Goal: Task Accomplishment & Management: Complete application form

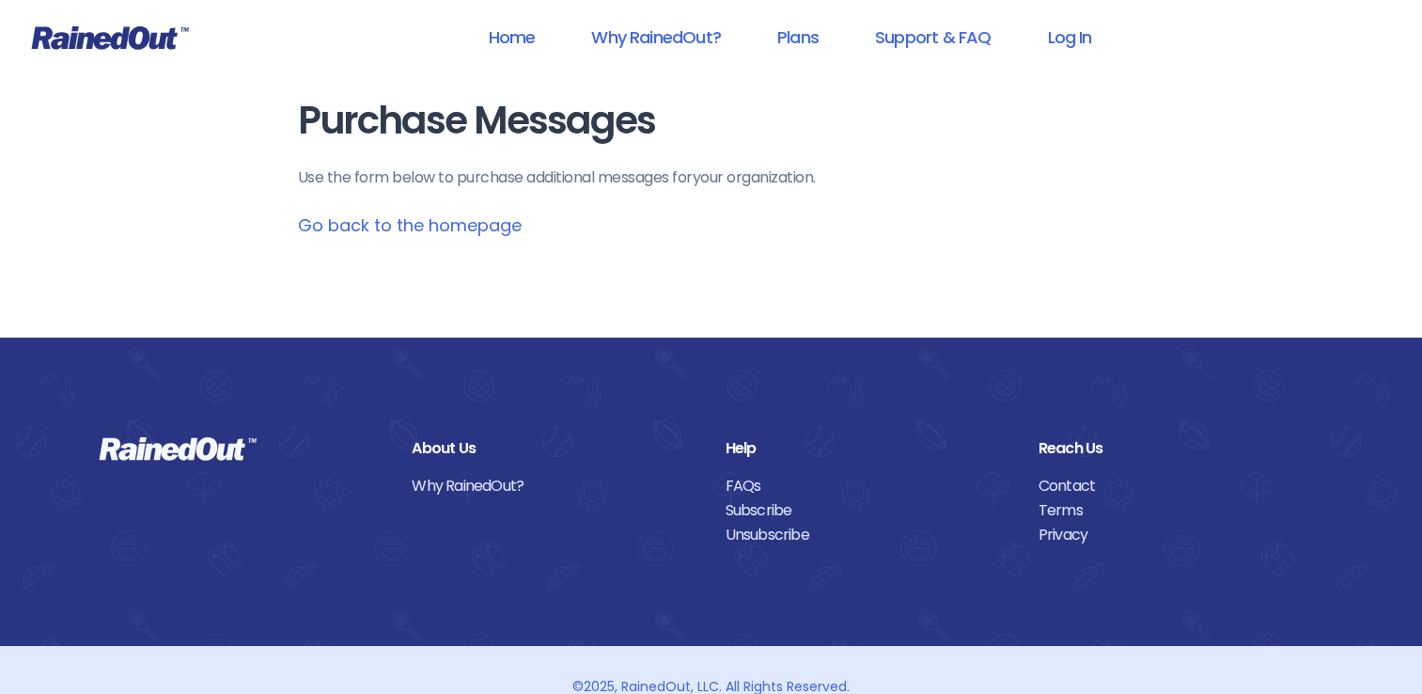
click at [400, 228] on link "Go back to the homepage" at bounding box center [410, 224] width 224 height 23
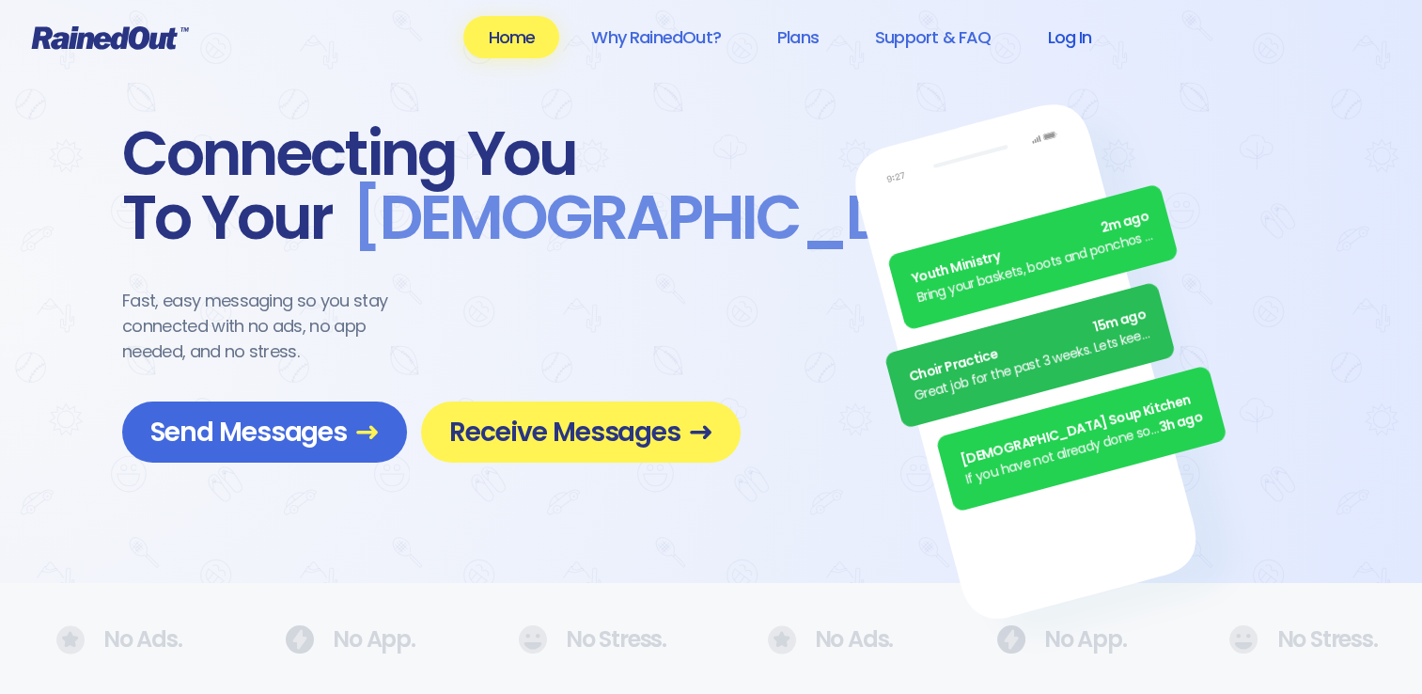
click at [1068, 40] on link "Log In" at bounding box center [1069, 37] width 93 height 42
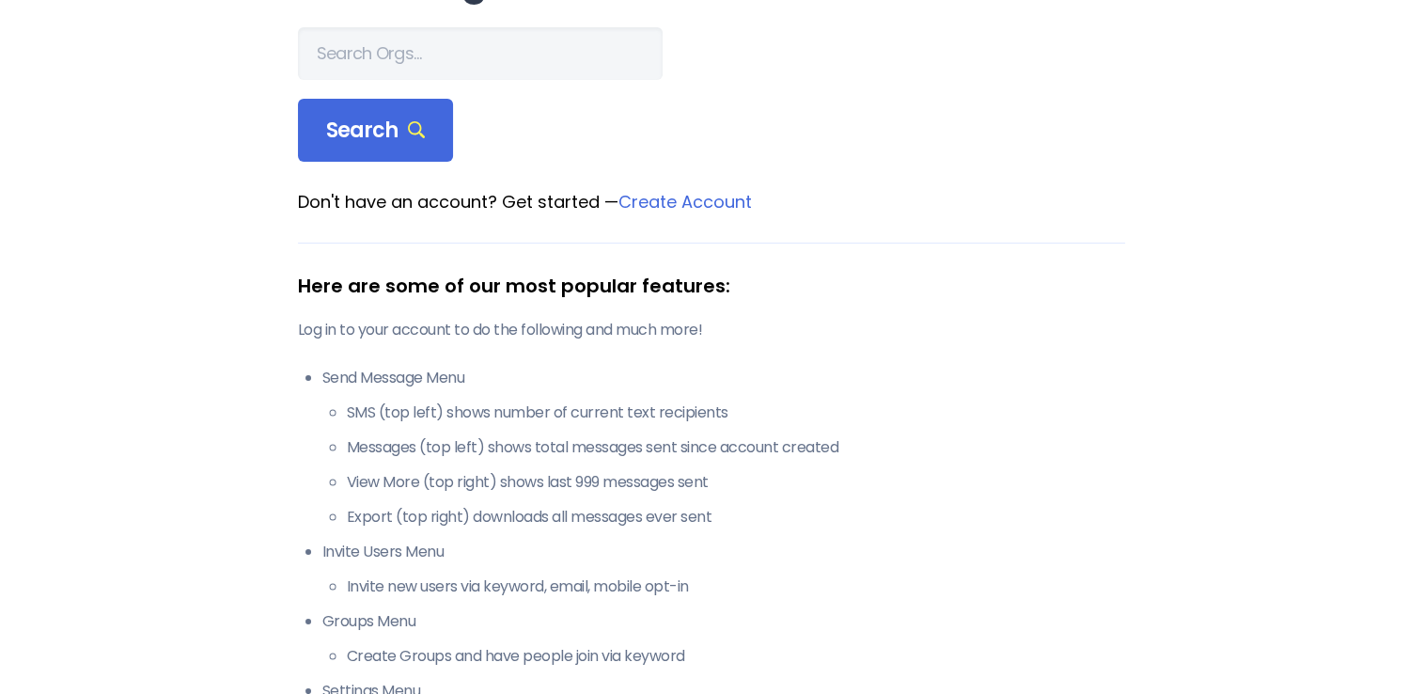
scroll to position [94, 0]
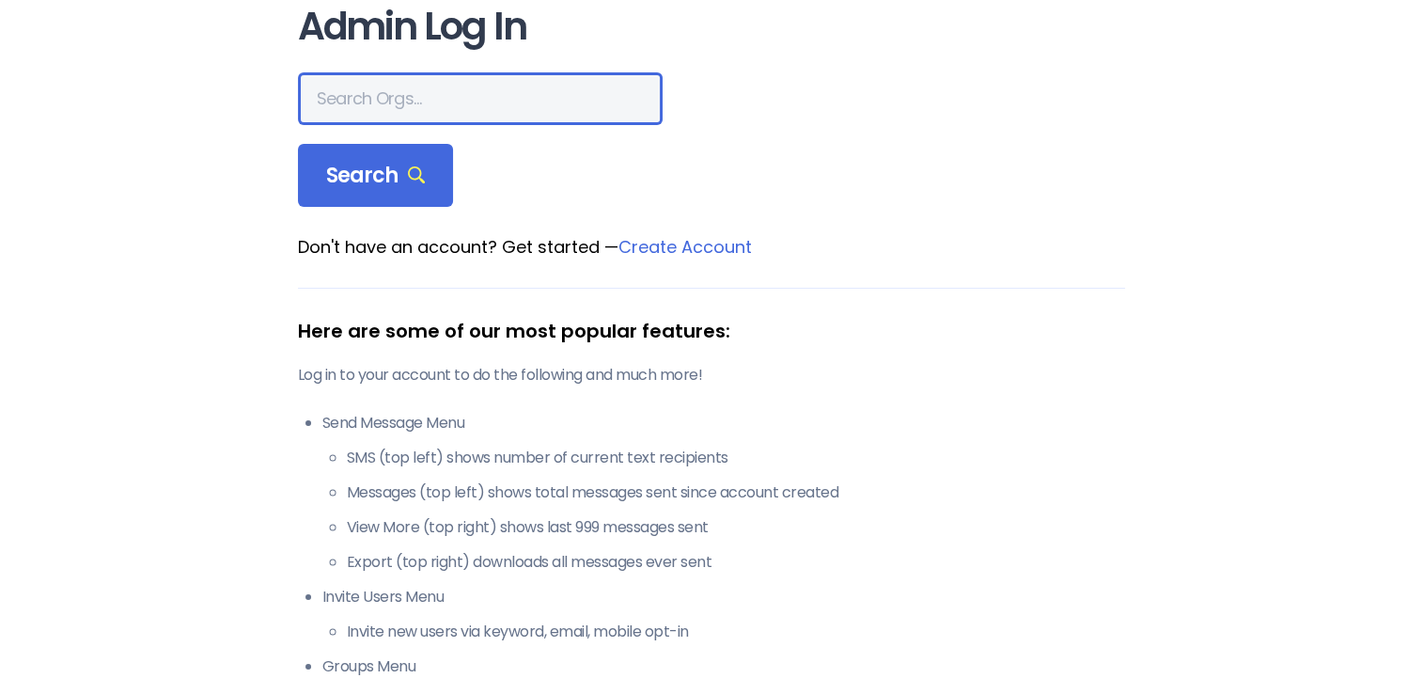
click at [407, 100] on input "text" at bounding box center [480, 98] width 365 height 53
type input "[GEOGRAPHIC_DATA]"
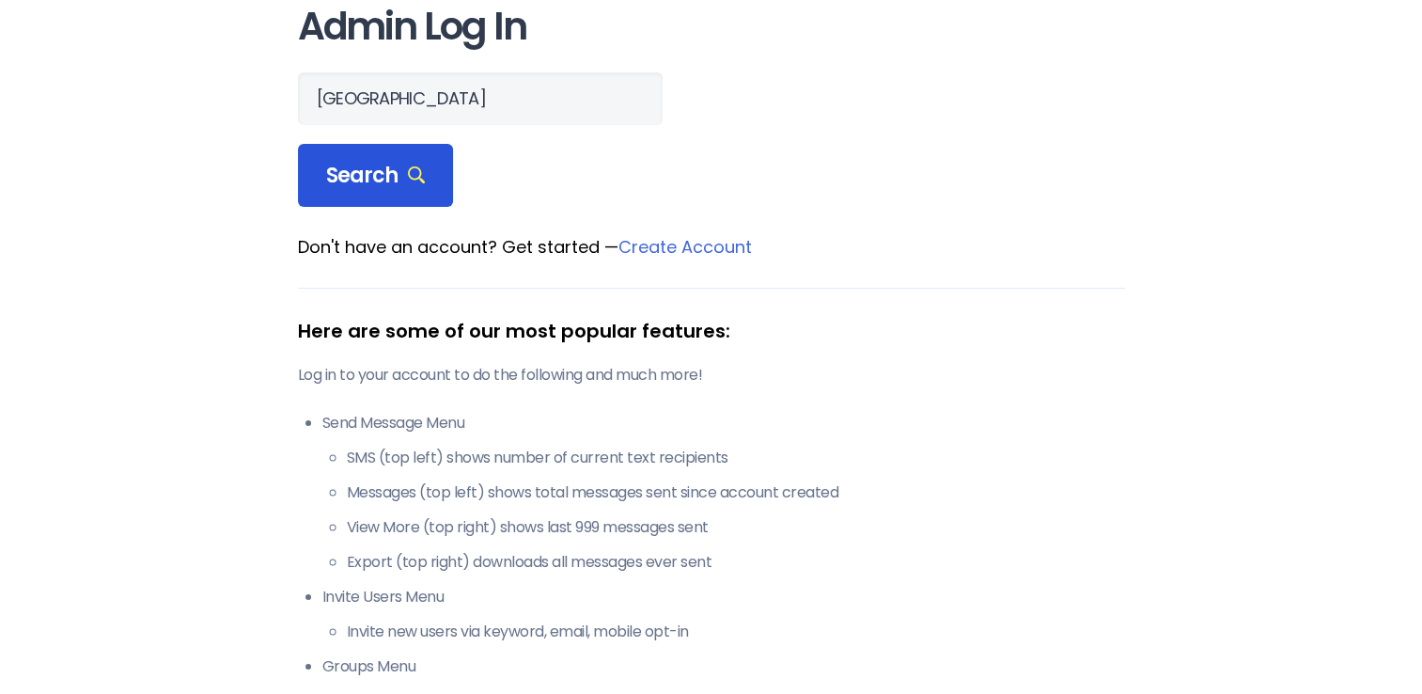
click at [377, 175] on span "Search" at bounding box center [376, 176] width 100 height 26
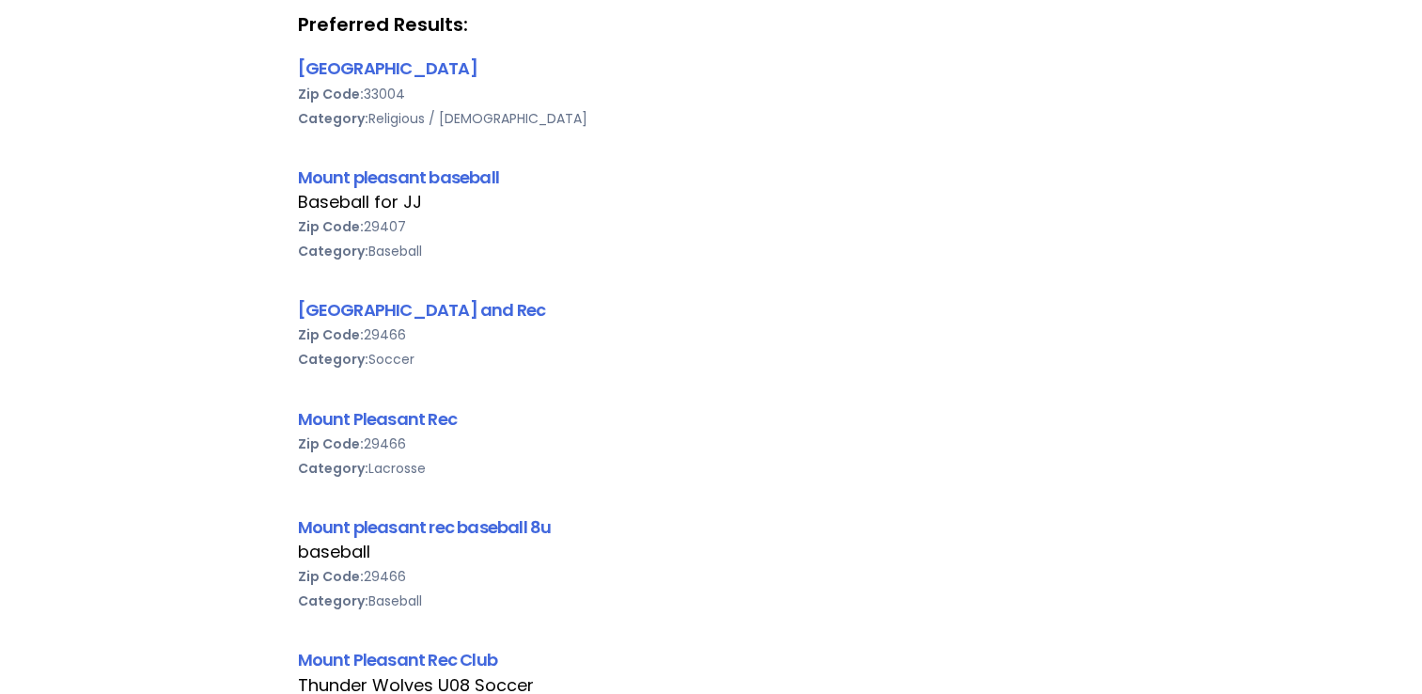
scroll to position [376, 0]
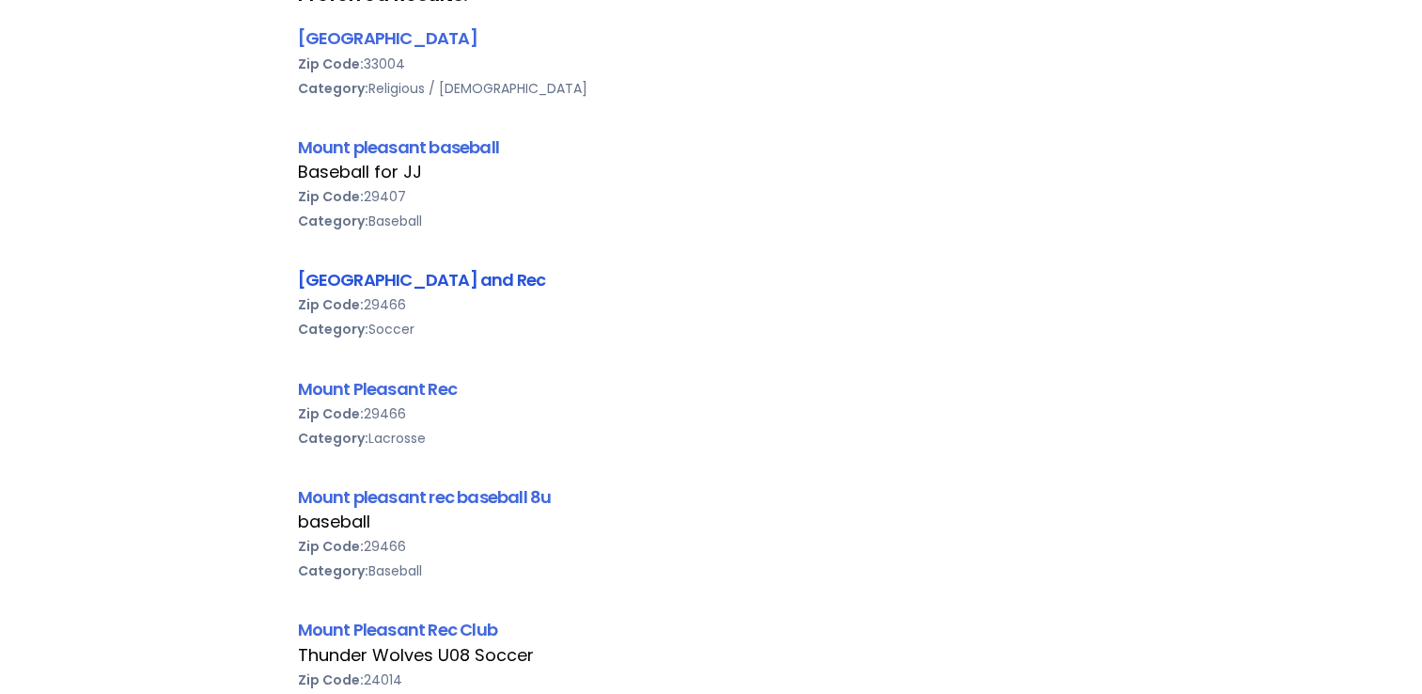
click at [422, 284] on link "[GEOGRAPHIC_DATA] and Rec" at bounding box center [422, 279] width 248 height 23
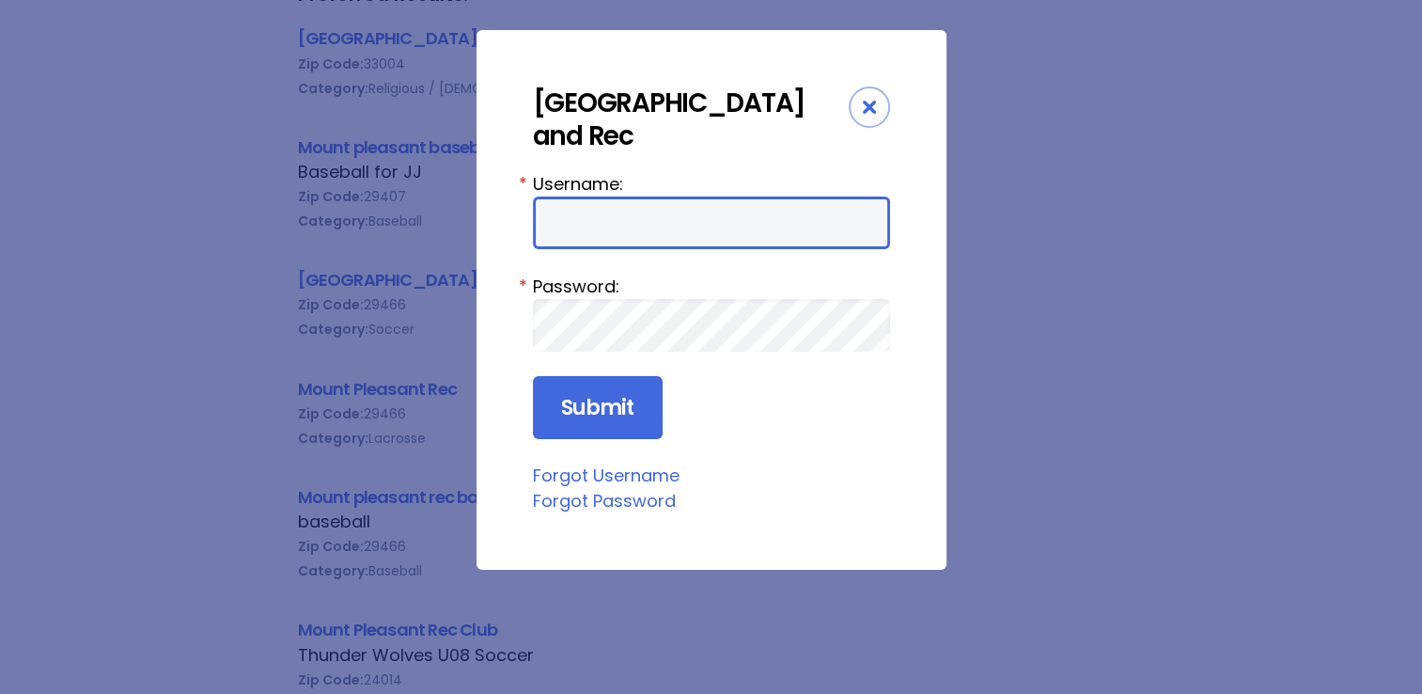
click at [610, 205] on input "Username:" at bounding box center [711, 222] width 357 height 53
type input "[EMAIL_ADDRESS][DOMAIN_NAME]"
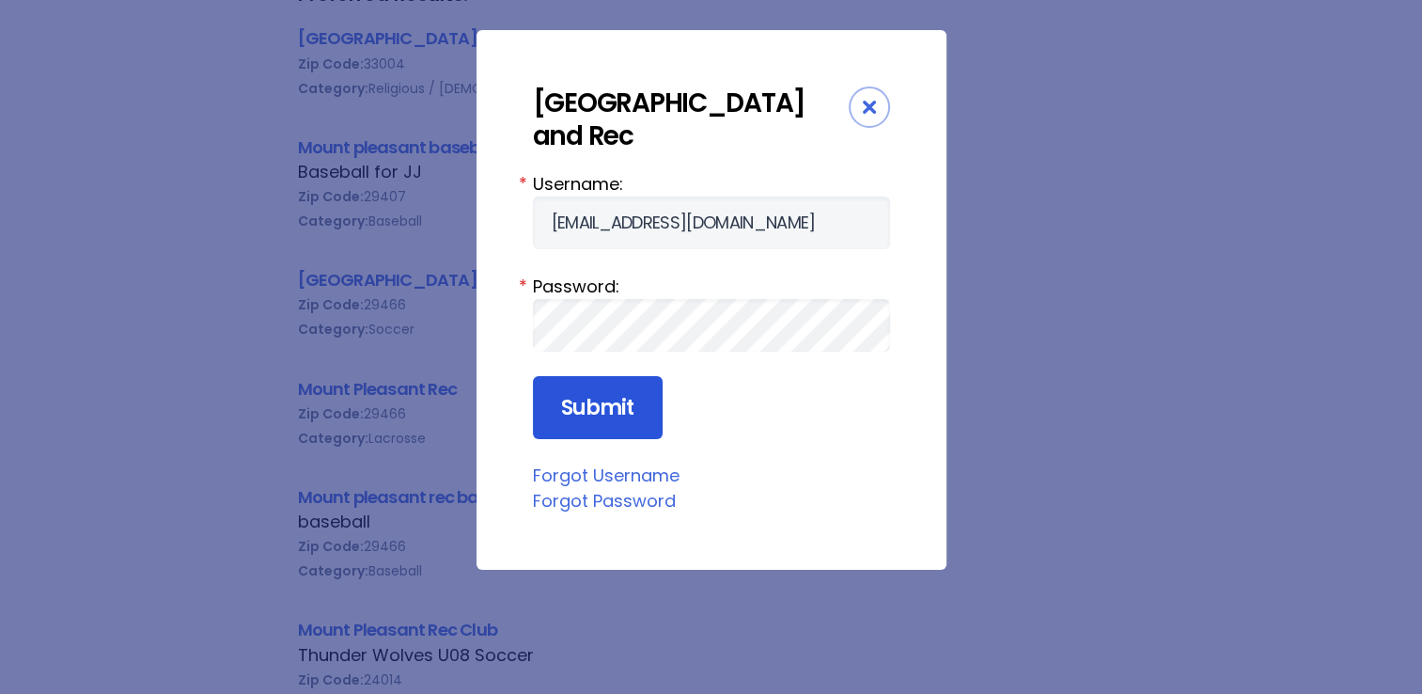
click at [593, 408] on input "Submit" at bounding box center [598, 408] width 130 height 64
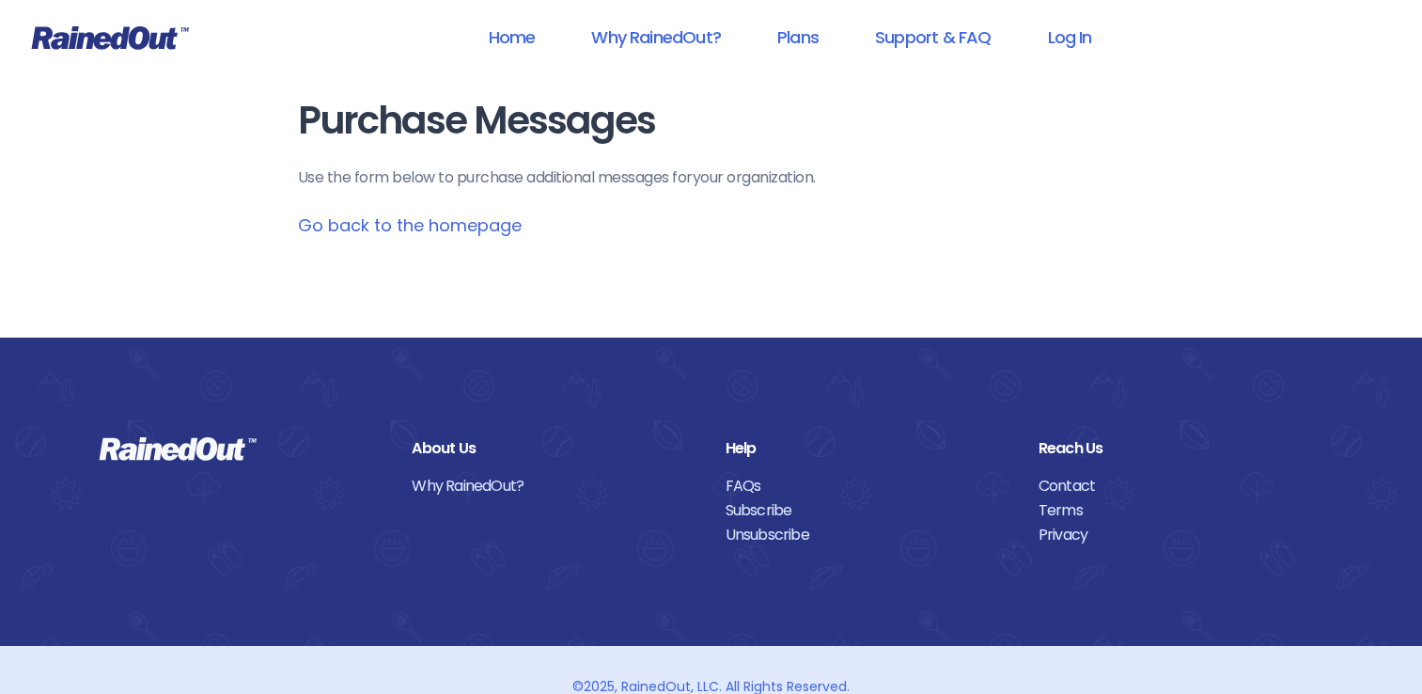
click at [396, 227] on link "Go back to the homepage" at bounding box center [410, 224] width 224 height 23
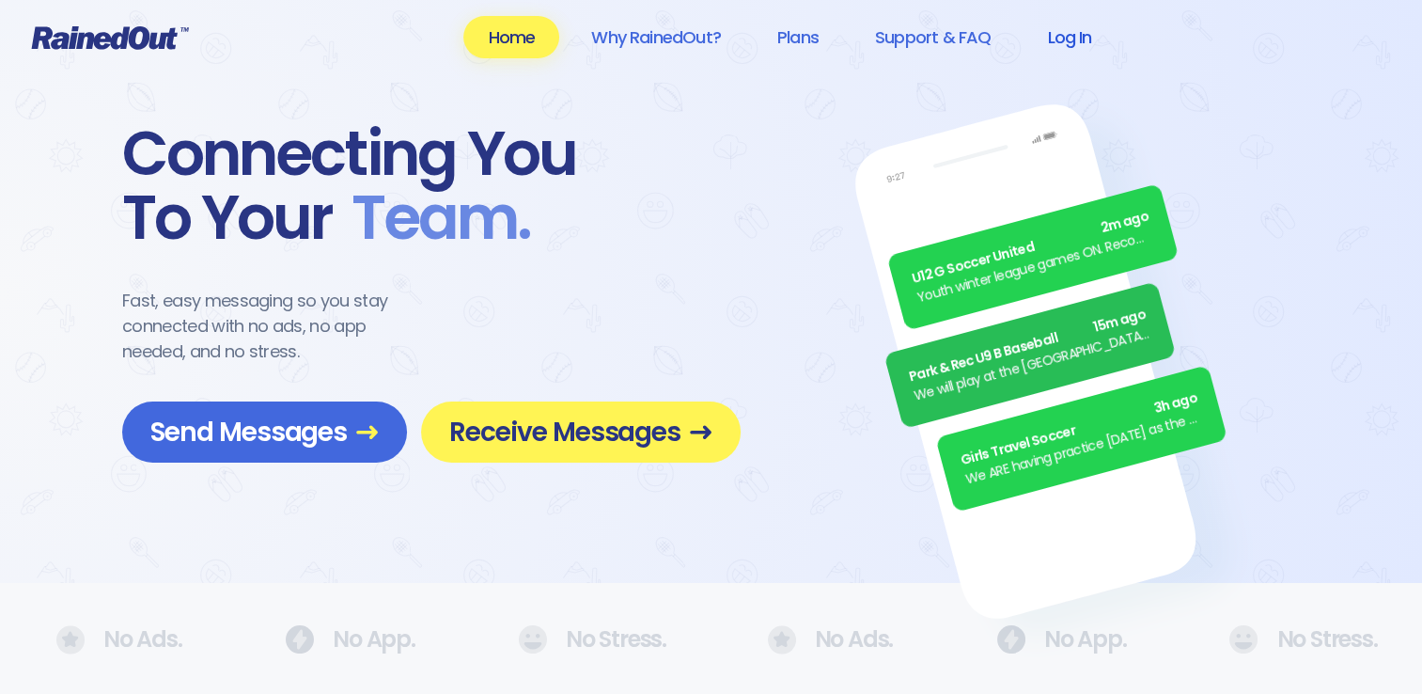
click at [1056, 38] on link "Log In" at bounding box center [1069, 37] width 93 height 42
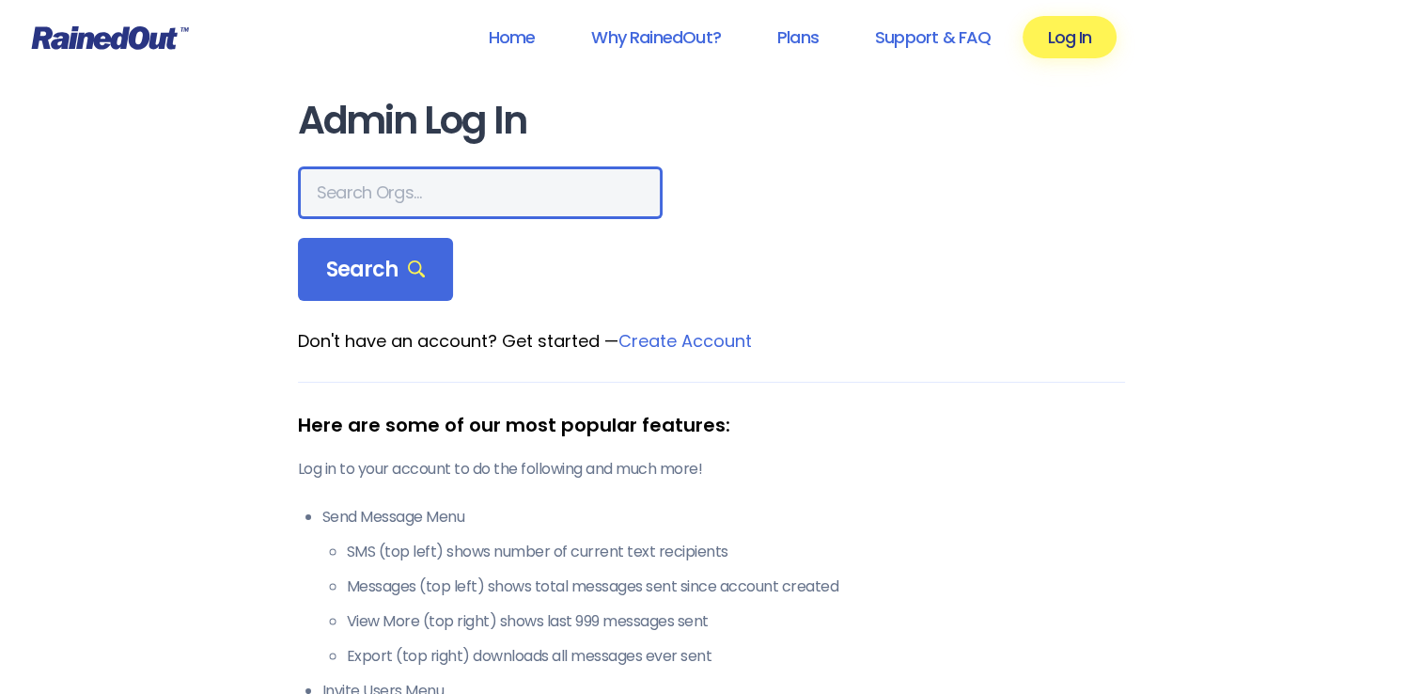
click at [378, 194] on input "text" at bounding box center [480, 192] width 365 height 53
type input "m"
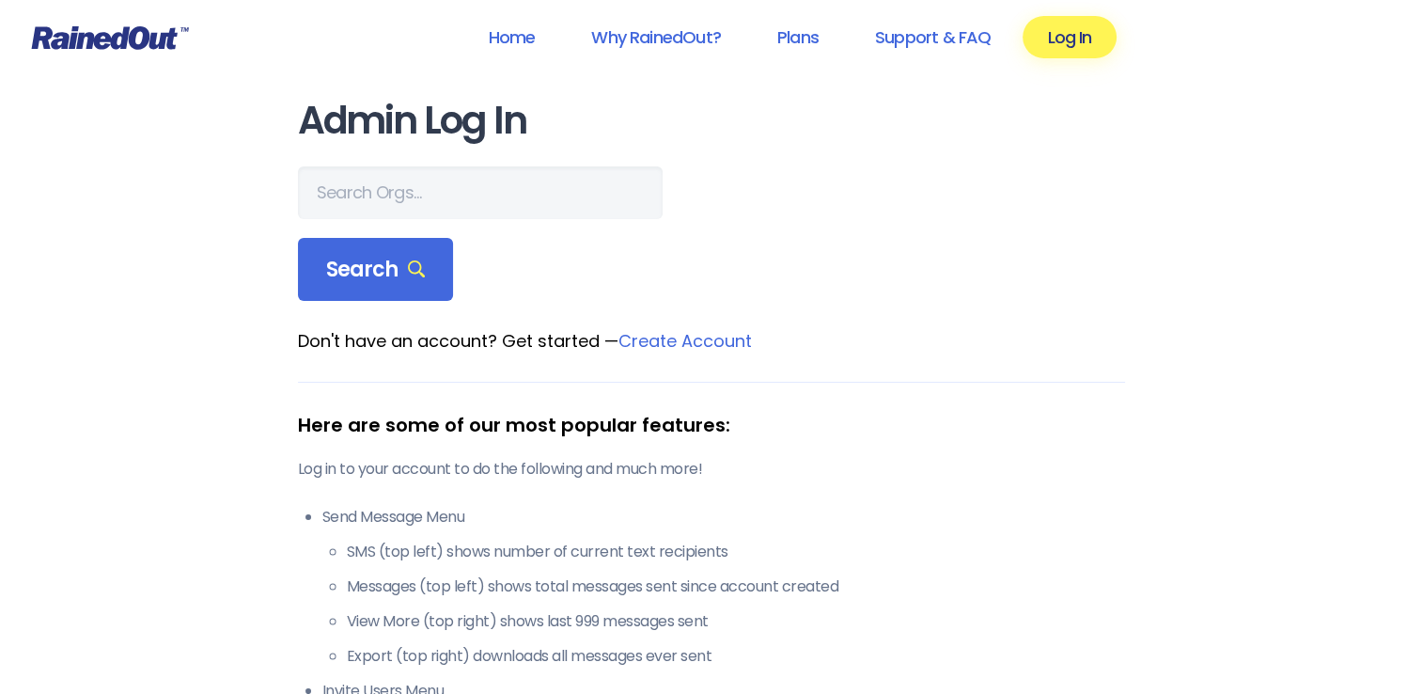
click at [154, 47] on icon at bounding box center [110, 37] width 157 height 23
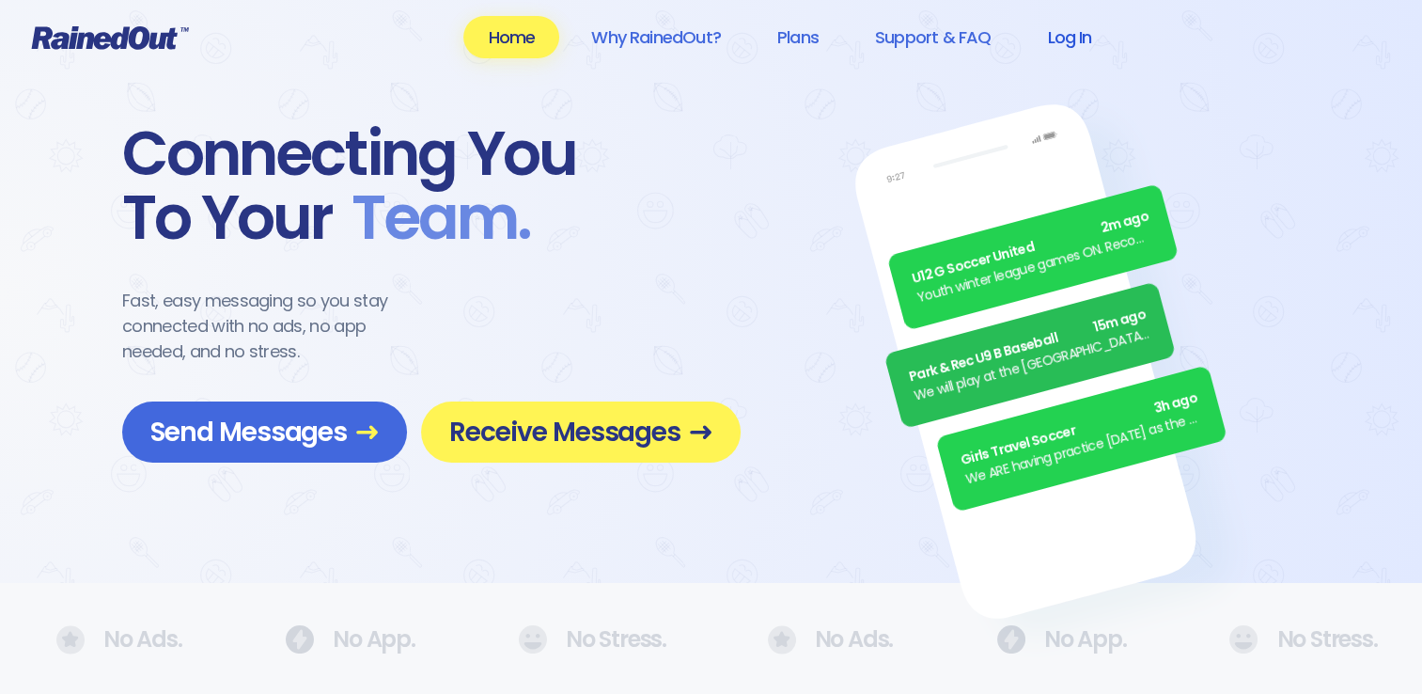
click at [1080, 41] on link "Log In" at bounding box center [1069, 37] width 93 height 42
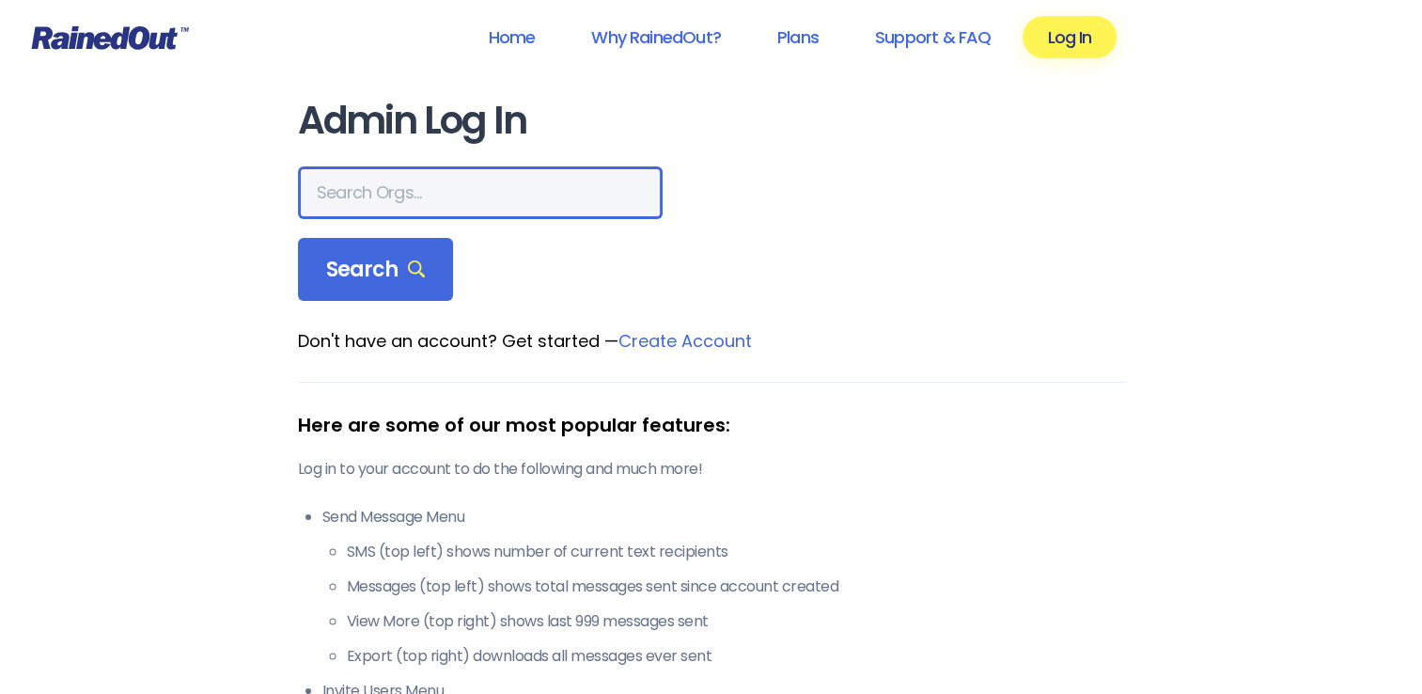
click at [432, 176] on input "text" at bounding box center [480, 192] width 365 height 53
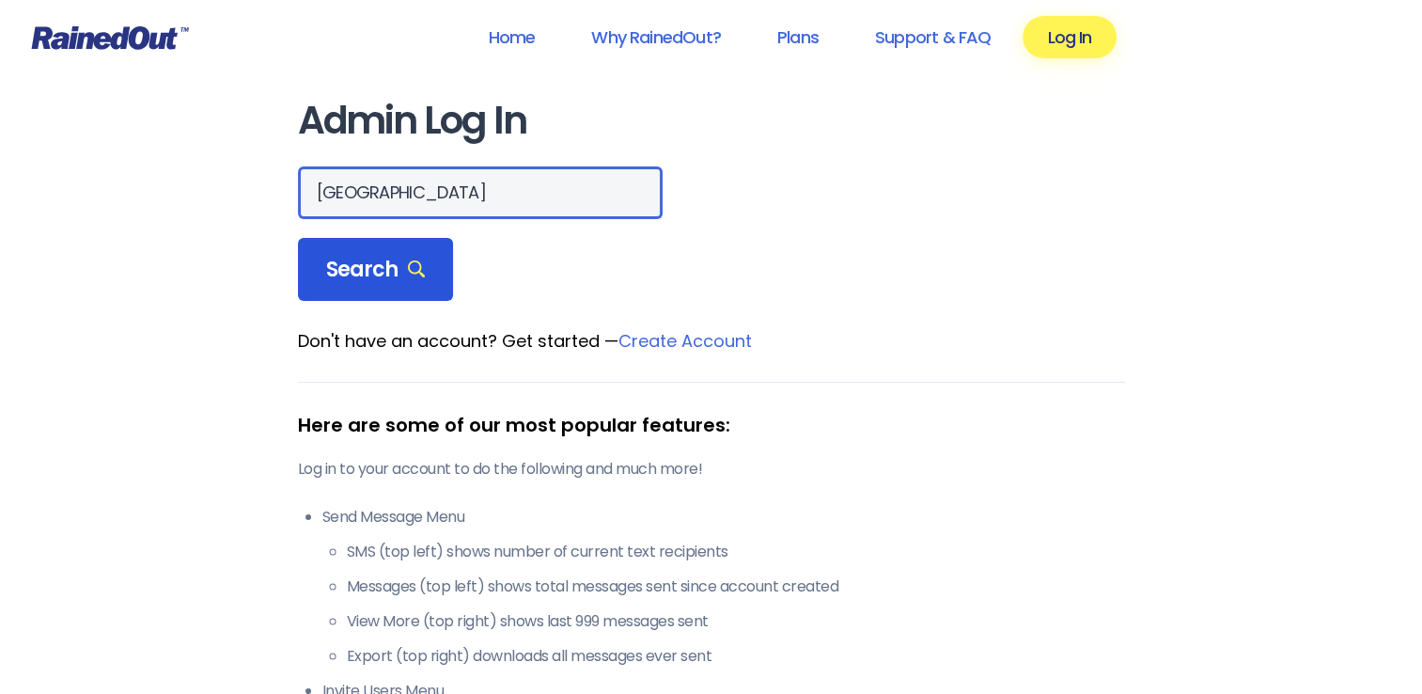
type input "[GEOGRAPHIC_DATA]"
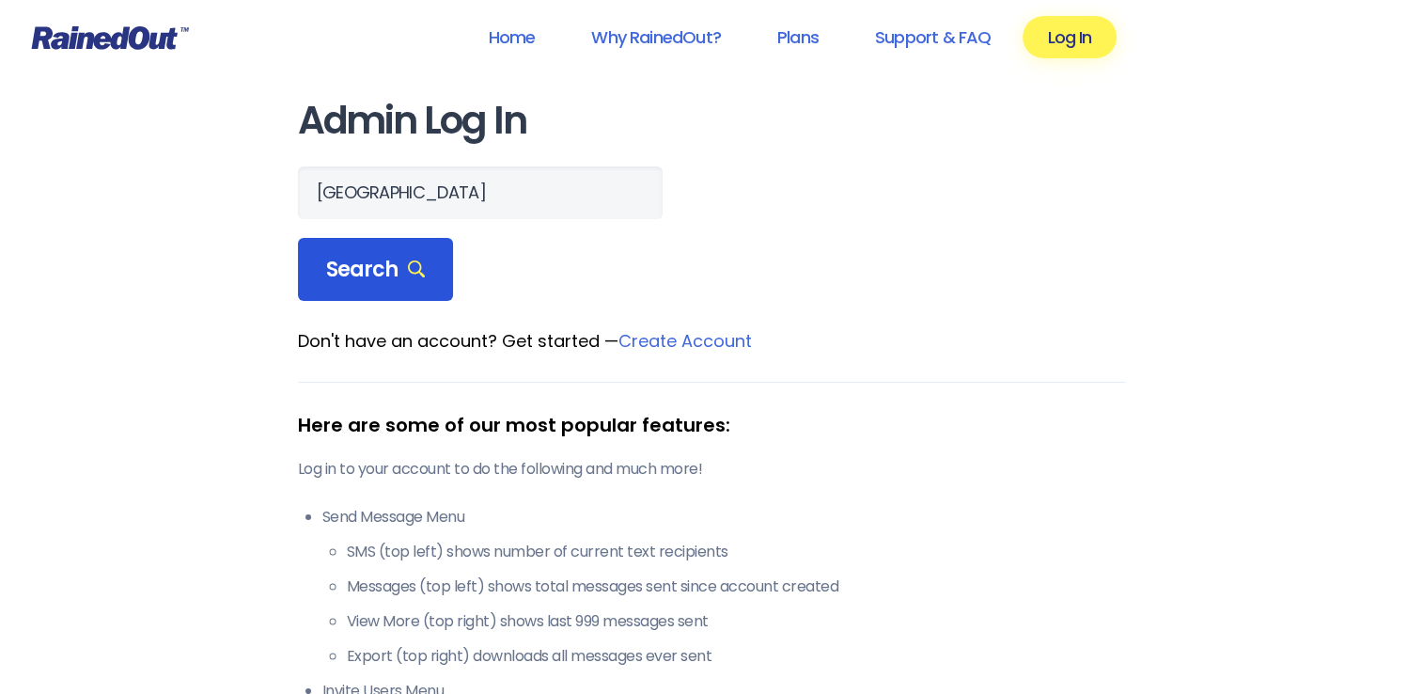
click at [390, 258] on span "Search" at bounding box center [376, 270] width 100 height 26
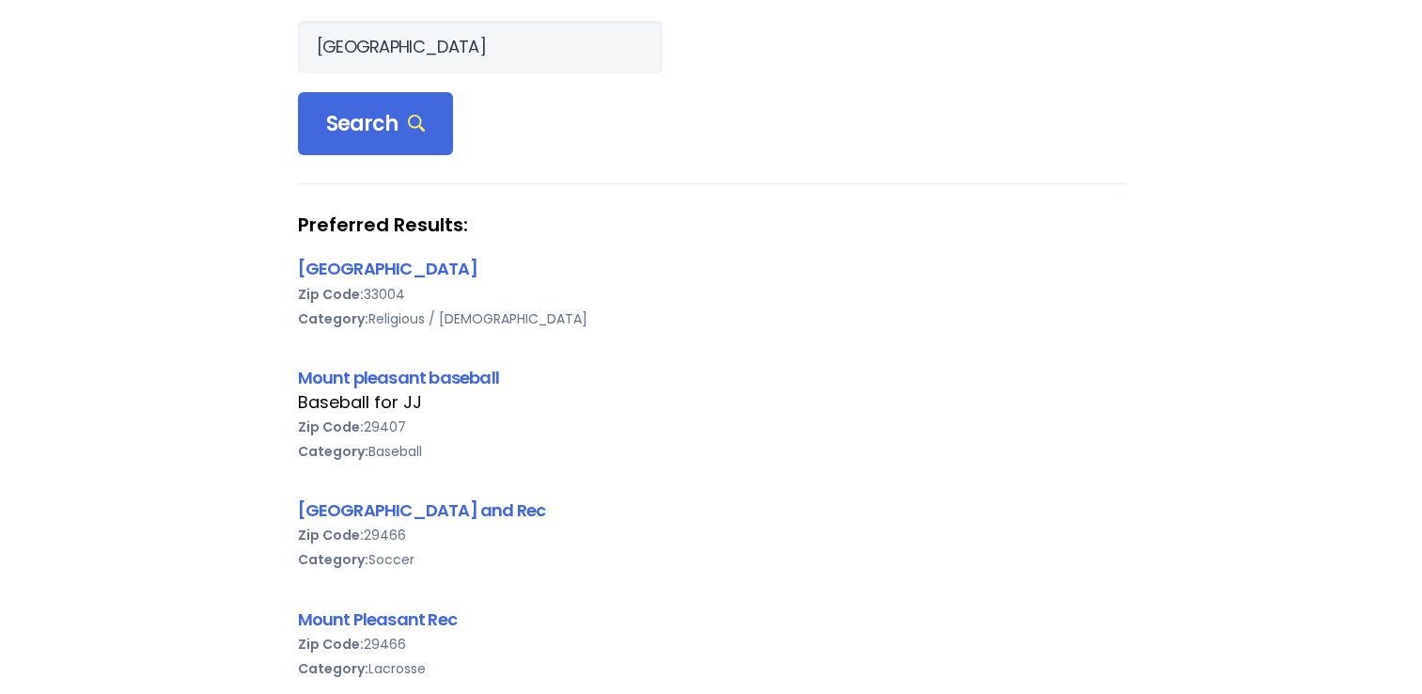
scroll to position [188, 0]
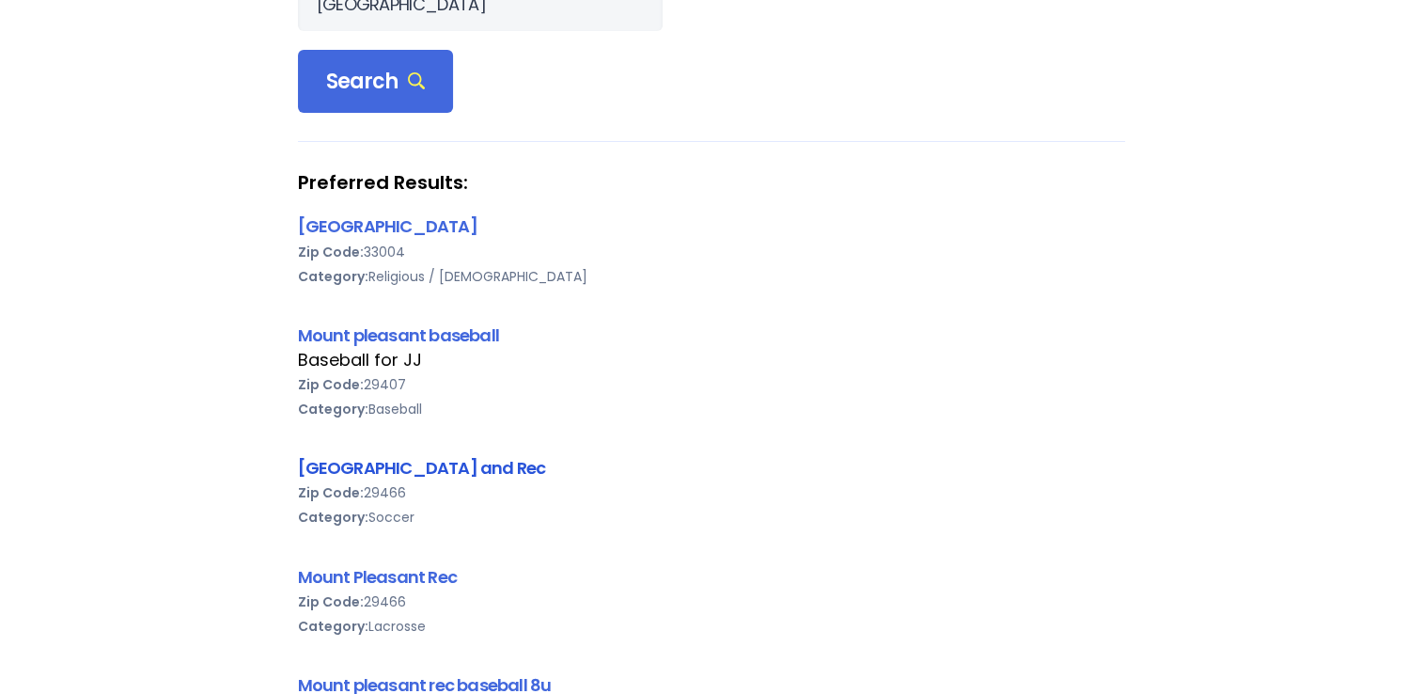
click at [395, 471] on link "[GEOGRAPHIC_DATA] and Rec" at bounding box center [422, 467] width 248 height 23
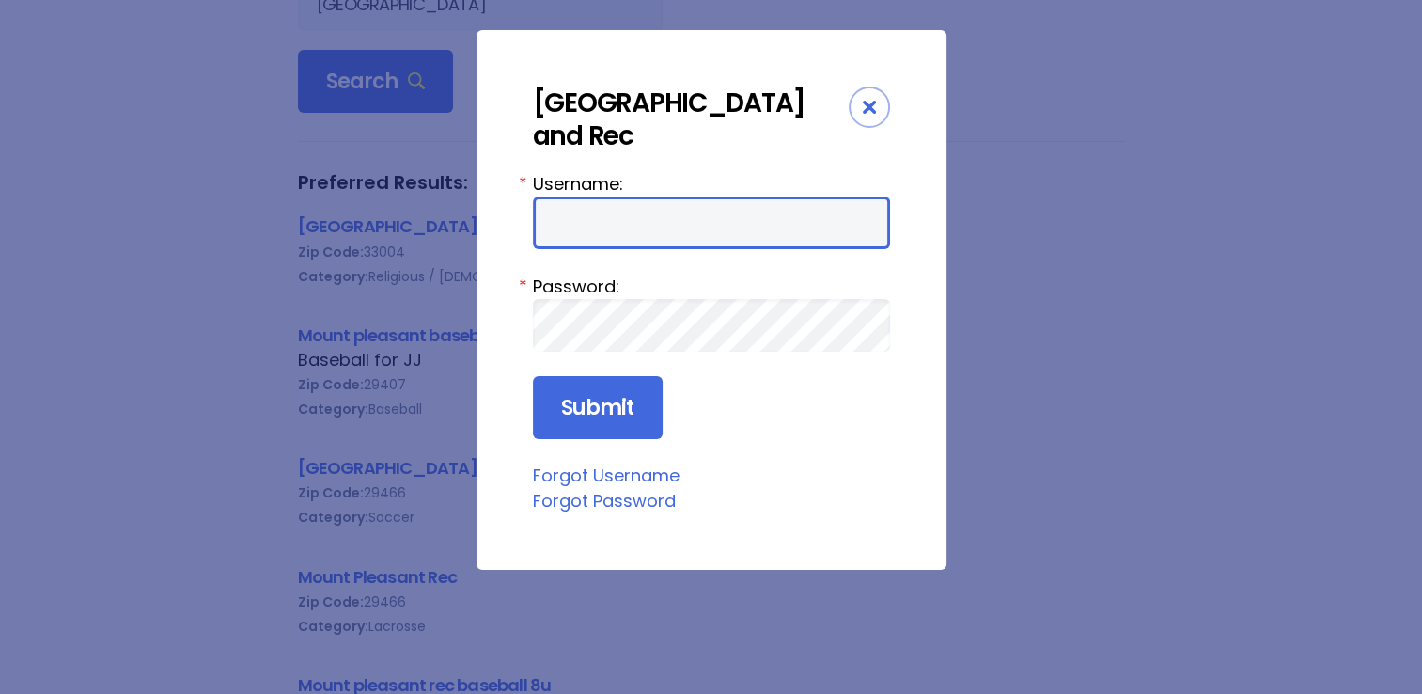
click at [624, 231] on input "Username:" at bounding box center [711, 222] width 357 height 53
type input "[EMAIL_ADDRESS][DOMAIN_NAME]"
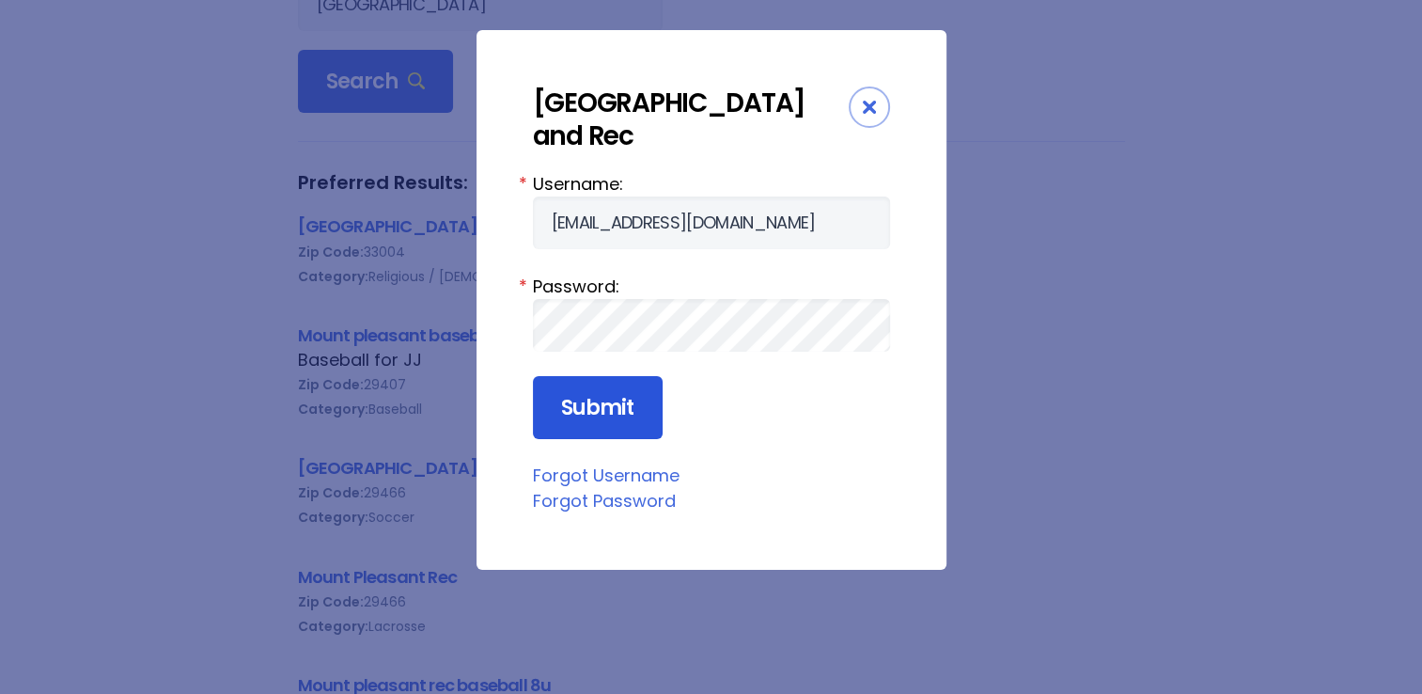
click at [612, 417] on input "Submit" at bounding box center [598, 408] width 130 height 64
